Goal: Task Accomplishment & Management: Use online tool/utility

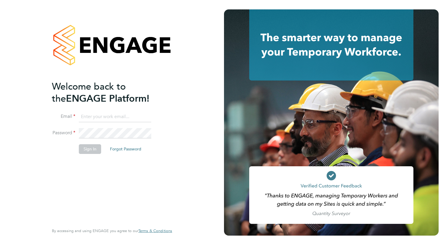
type input "[EMAIL_ADDRESS][DOMAIN_NAME]"
click at [89, 150] on button "Sign In" at bounding box center [90, 148] width 22 height 9
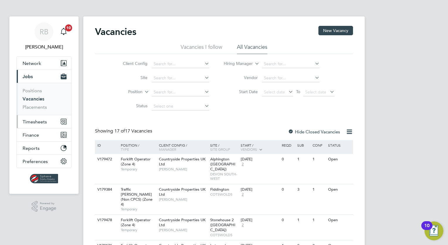
click at [39, 122] on span "Timesheets" at bounding box center [35, 122] width 24 height 6
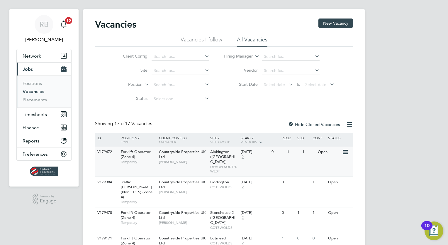
scroll to position [59, 0]
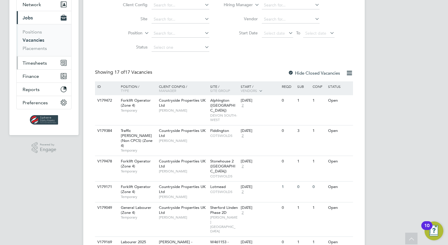
click at [37, 62] on span "Timesheets" at bounding box center [35, 63] width 24 height 6
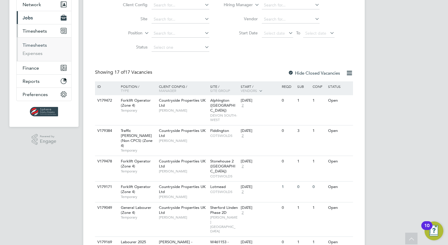
click at [36, 45] on link "Timesheets" at bounding box center [35, 45] width 24 height 6
